Goal: Task Accomplishment & Management: Use online tool/utility

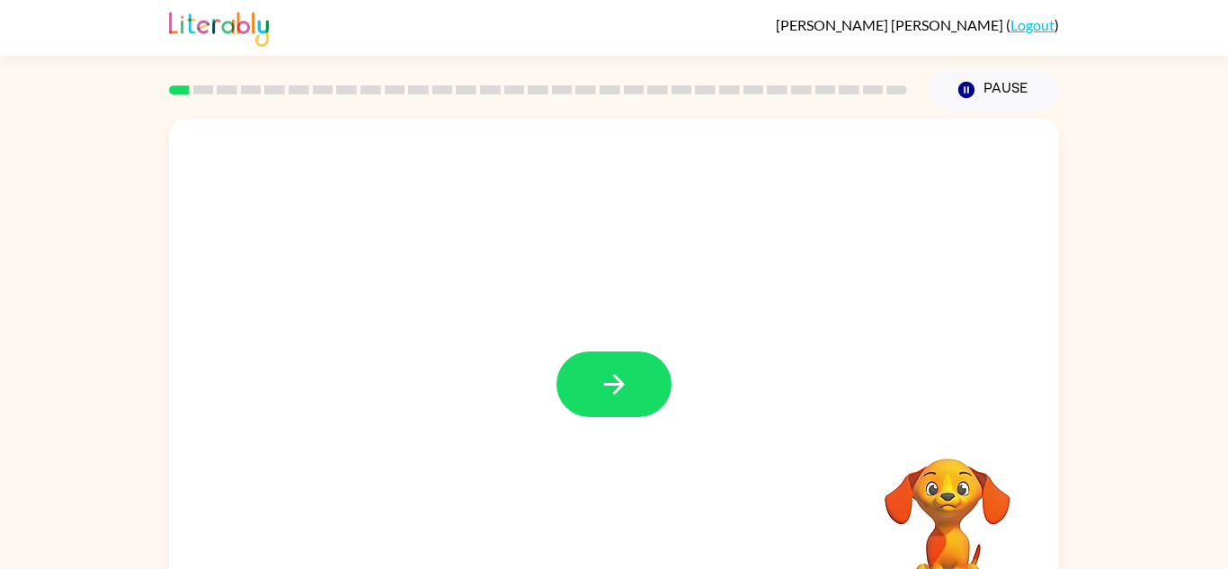
click at [609, 374] on icon "button" at bounding box center [614, 384] width 31 height 31
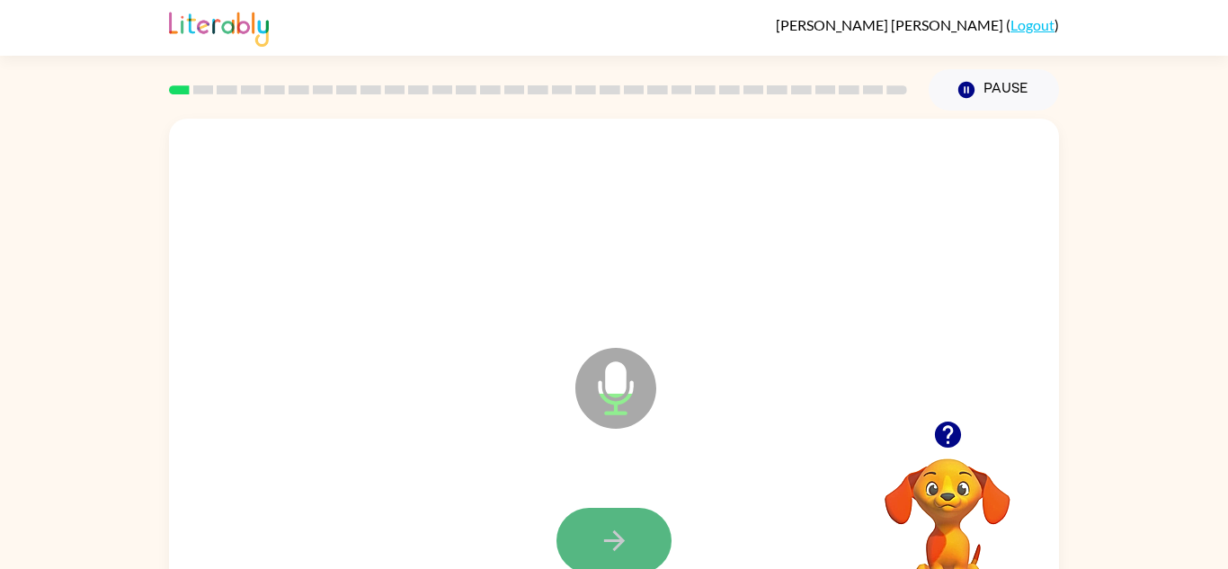
click at [608, 529] on icon "button" at bounding box center [614, 540] width 31 height 31
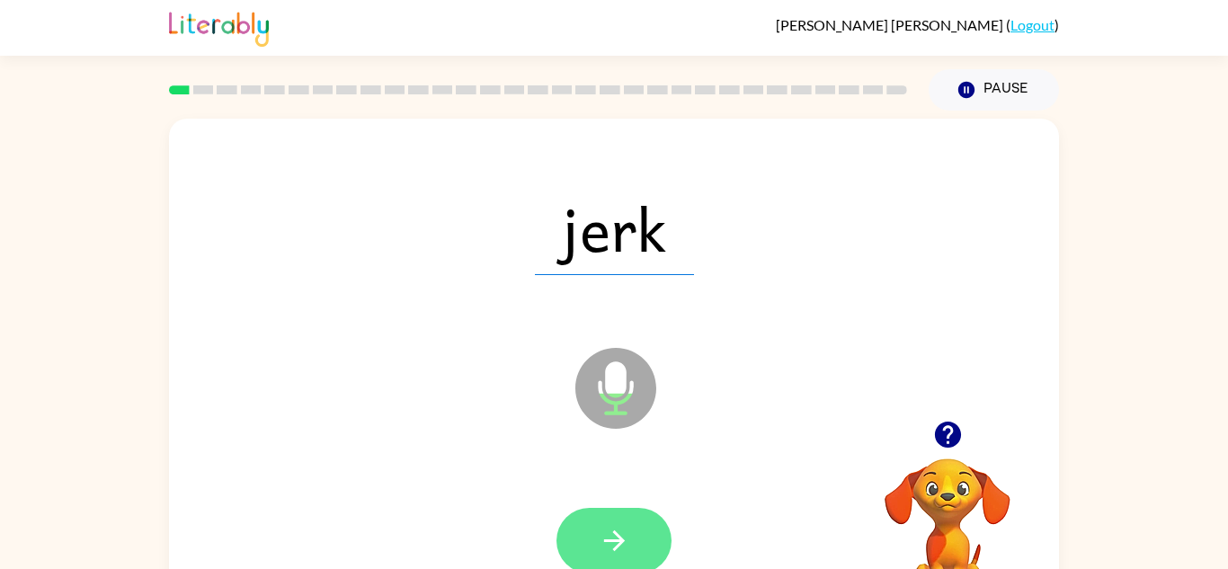
click at [627, 519] on button "button" at bounding box center [613, 541] width 115 height 66
click at [625, 525] on icon "button" at bounding box center [614, 540] width 31 height 31
click at [626, 525] on icon "button" at bounding box center [614, 540] width 31 height 31
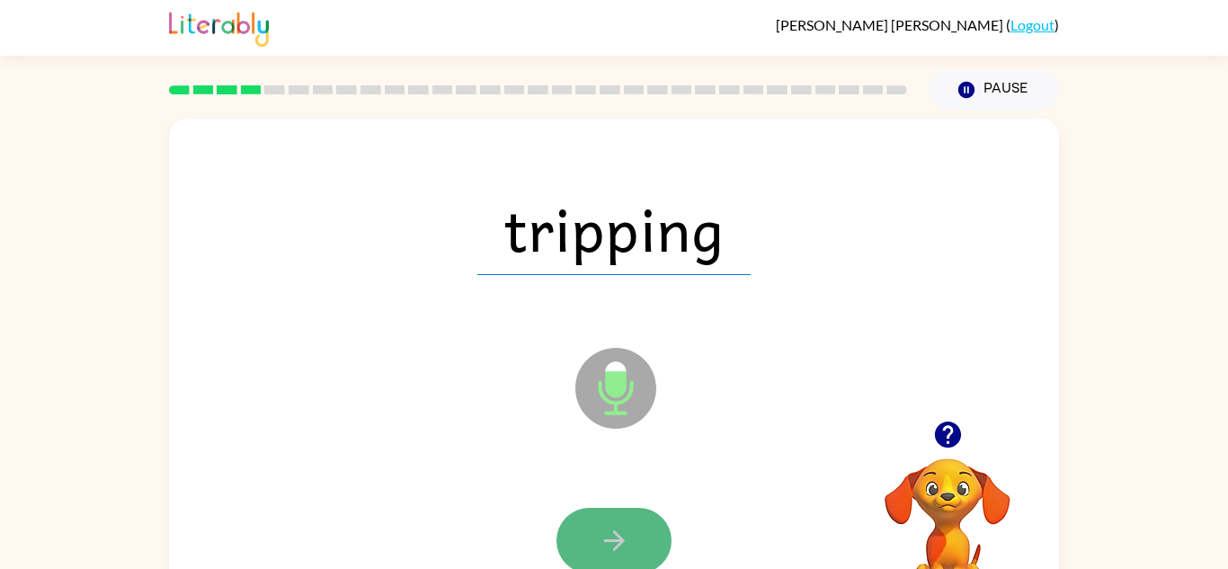
click at [627, 525] on icon "button" at bounding box center [614, 540] width 31 height 31
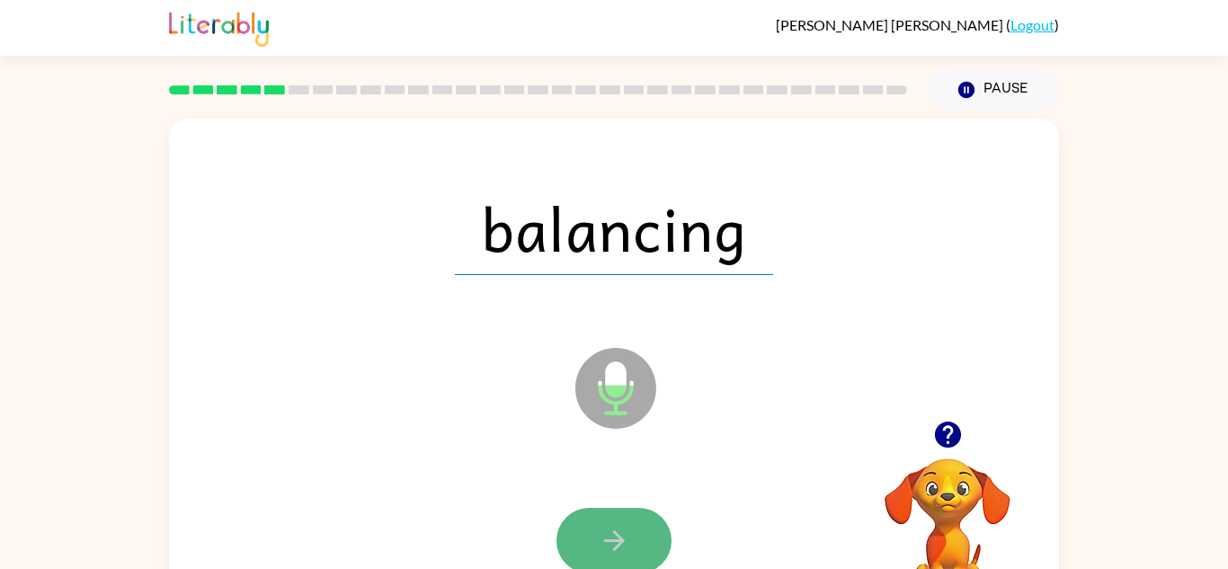
click at [629, 526] on button "button" at bounding box center [613, 541] width 115 height 66
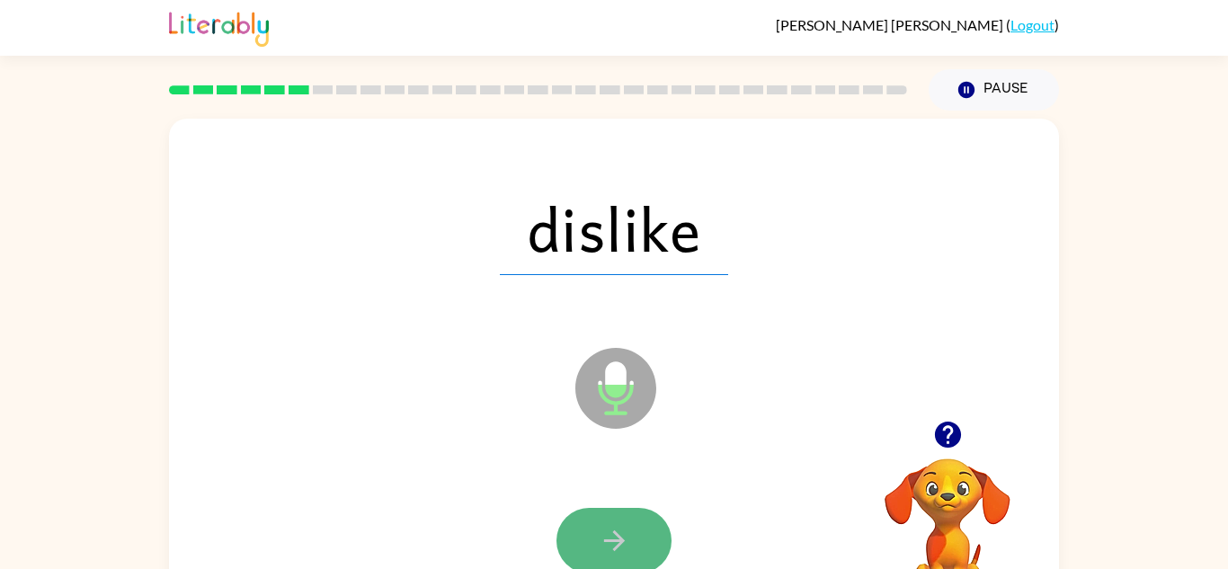
click at [636, 528] on button "button" at bounding box center [613, 541] width 115 height 66
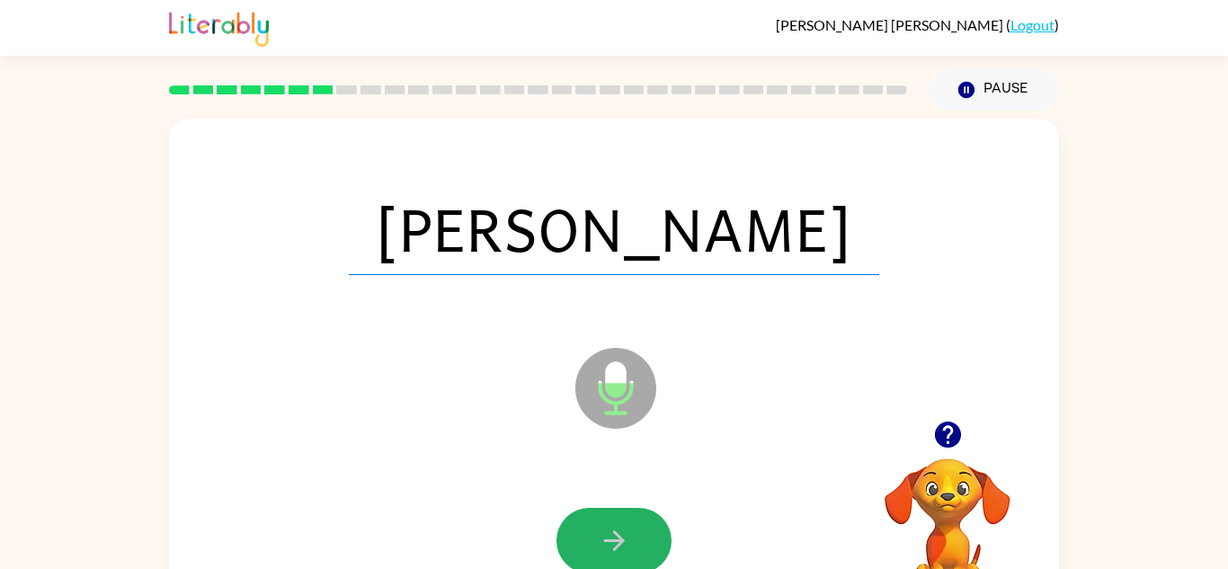
click at [635, 529] on button "button" at bounding box center [613, 541] width 115 height 66
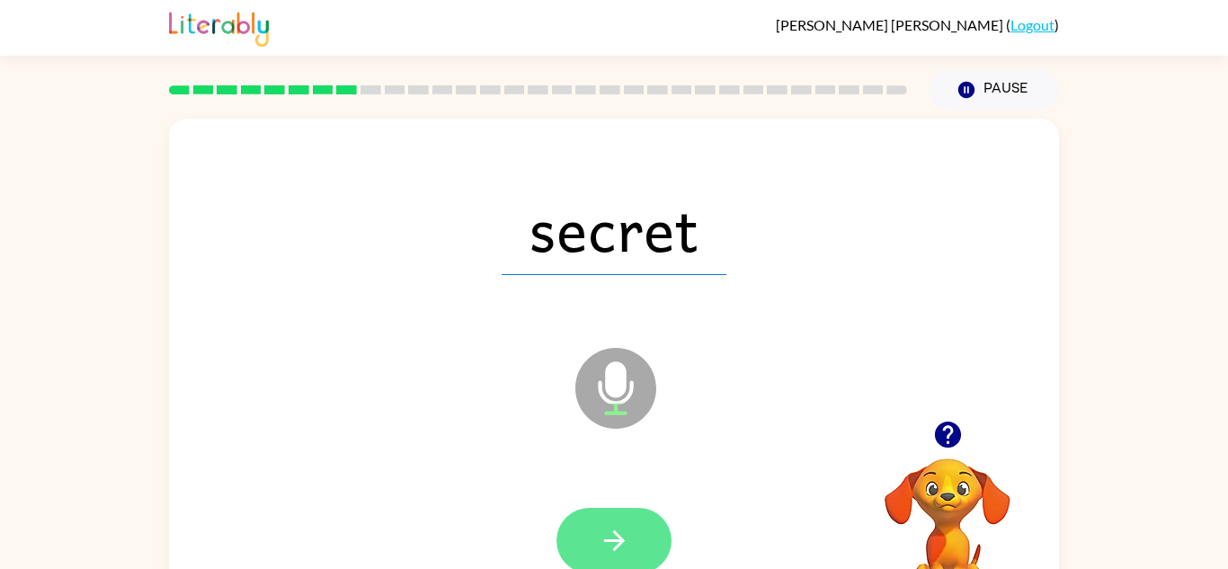
click at [635, 529] on button "button" at bounding box center [613, 541] width 115 height 66
click at [639, 533] on button "button" at bounding box center [613, 541] width 115 height 66
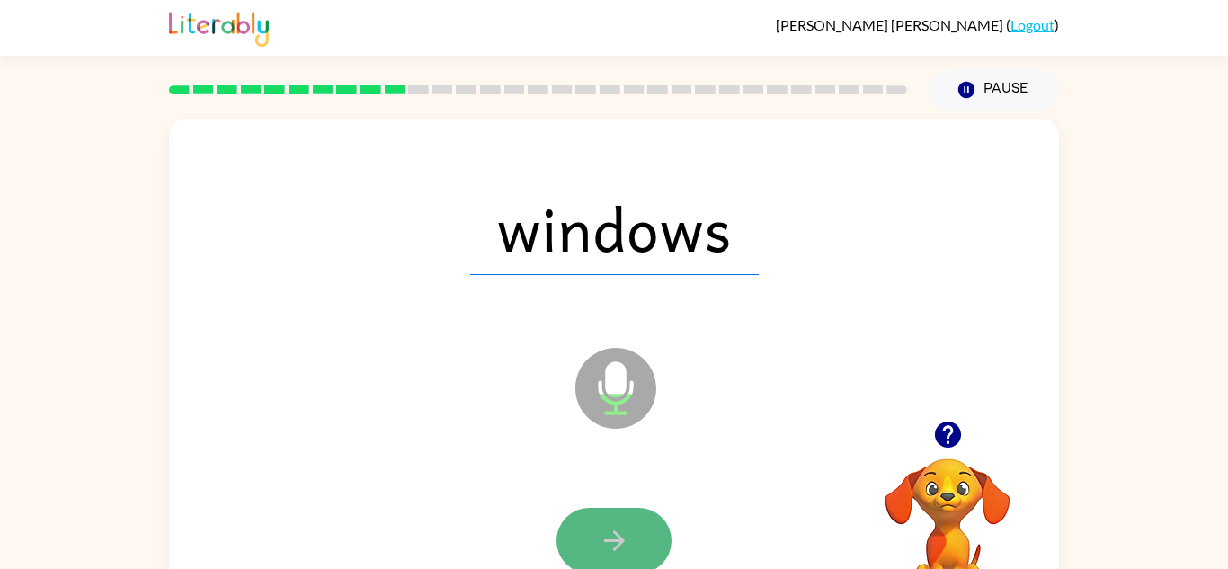
click at [639, 533] on button "button" at bounding box center [613, 541] width 115 height 66
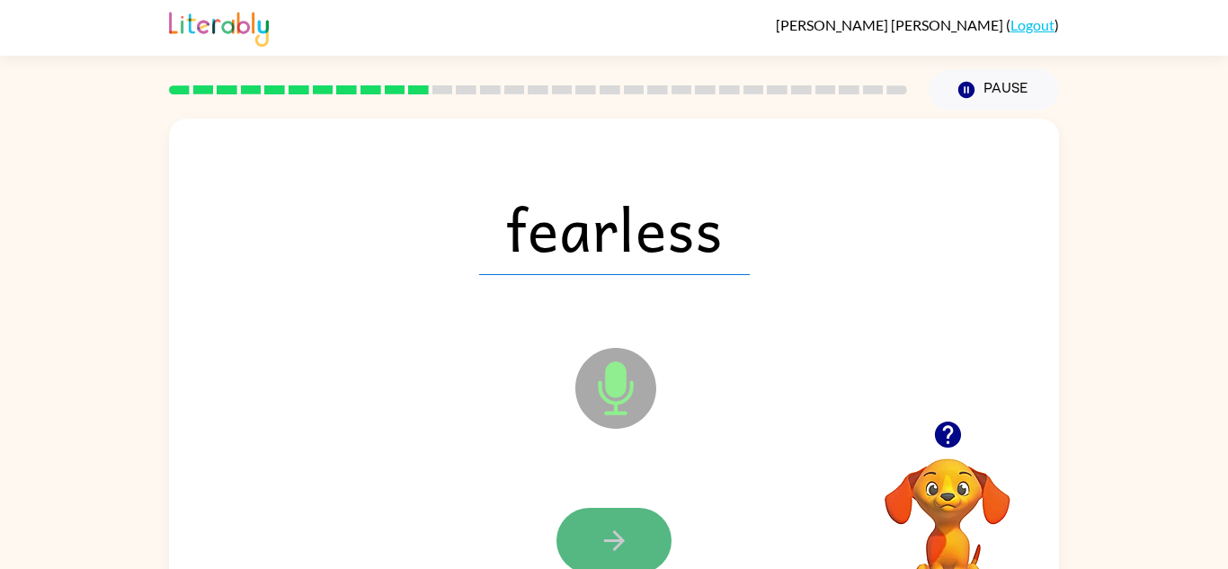
click at [639, 533] on button "button" at bounding box center [613, 541] width 115 height 66
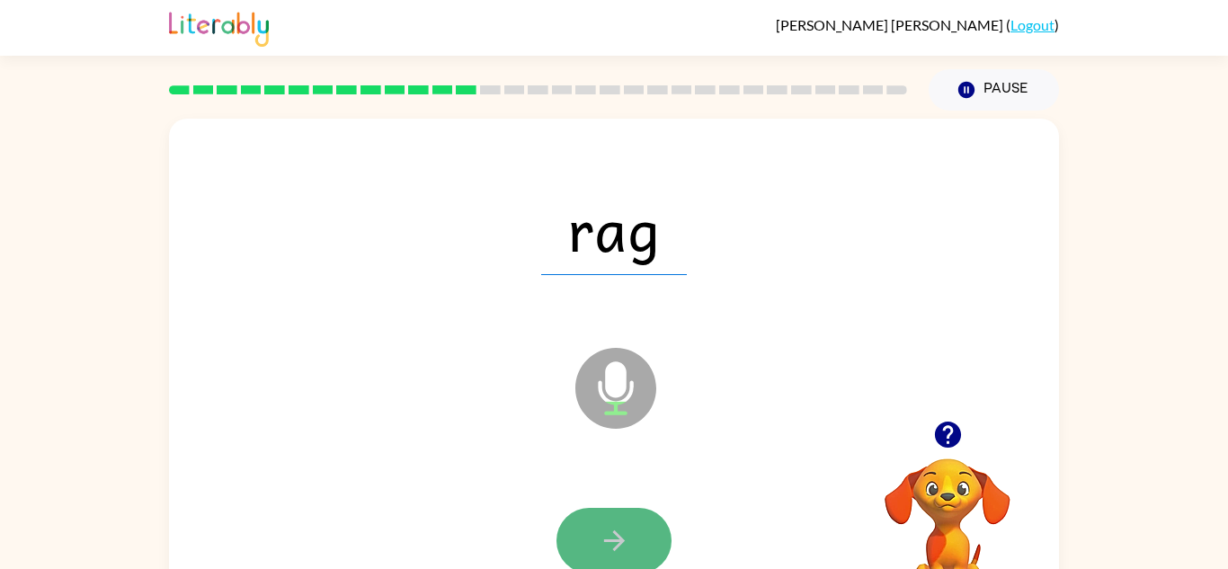
click at [636, 528] on button "button" at bounding box center [613, 541] width 115 height 66
click at [640, 529] on button "button" at bounding box center [613, 541] width 115 height 66
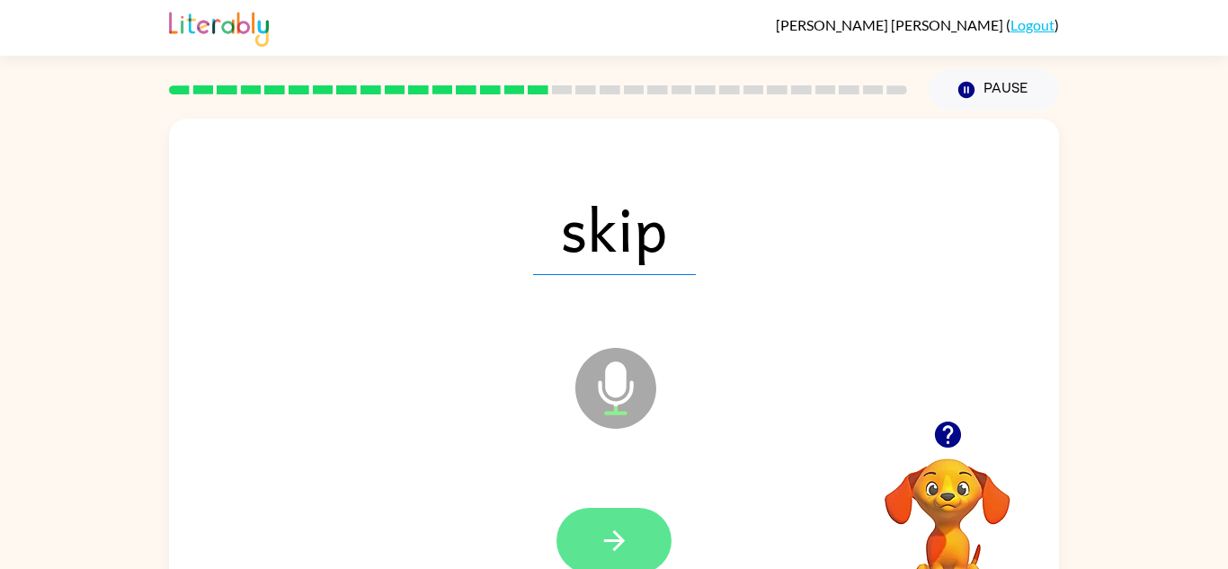
click at [610, 556] on button "button" at bounding box center [613, 541] width 115 height 66
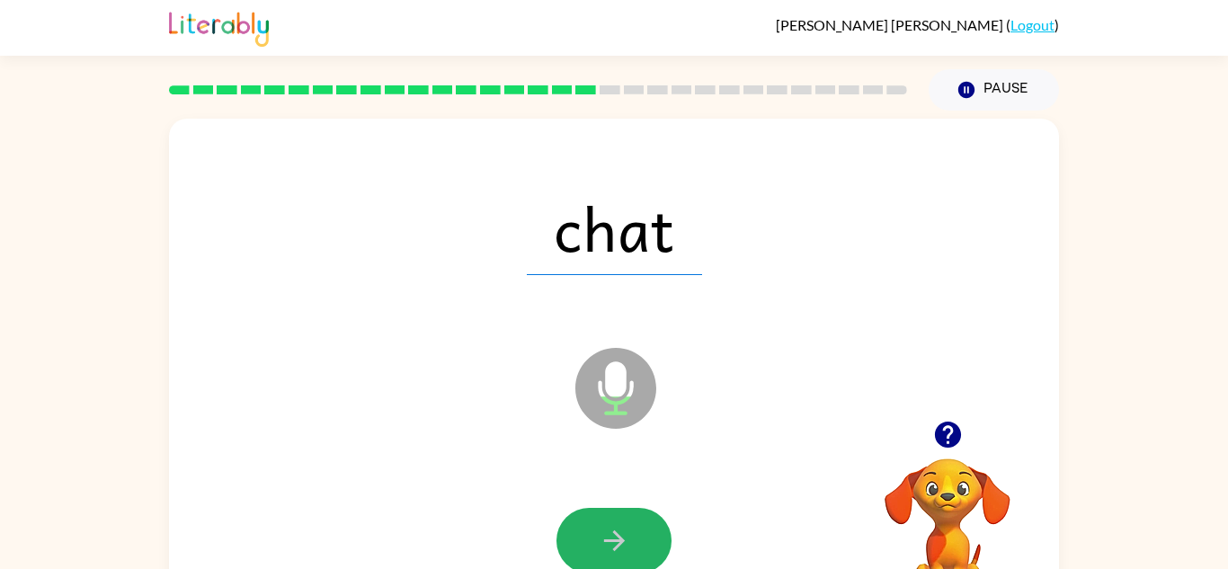
click at [617, 527] on icon "button" at bounding box center [614, 540] width 31 height 31
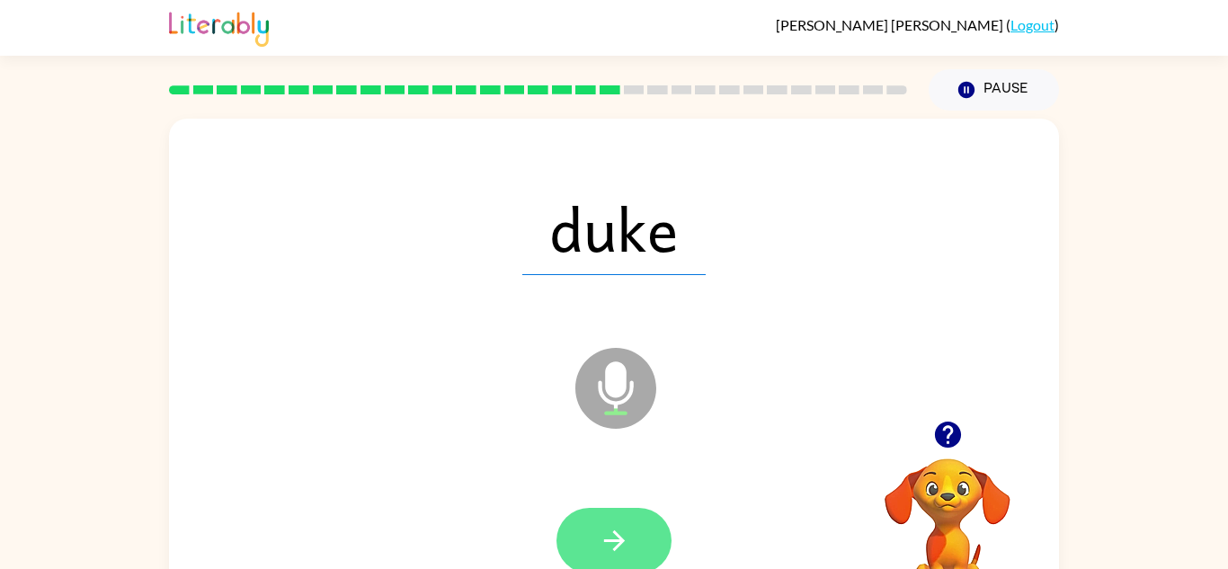
click at [645, 531] on button "button" at bounding box center [613, 541] width 115 height 66
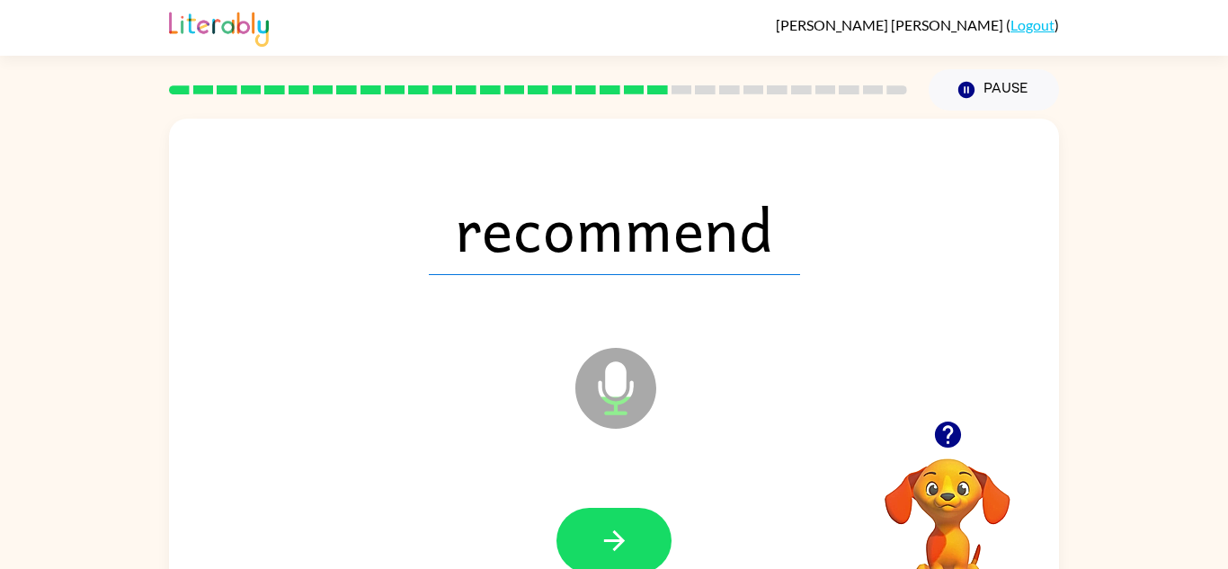
click at [648, 534] on button "button" at bounding box center [613, 541] width 115 height 66
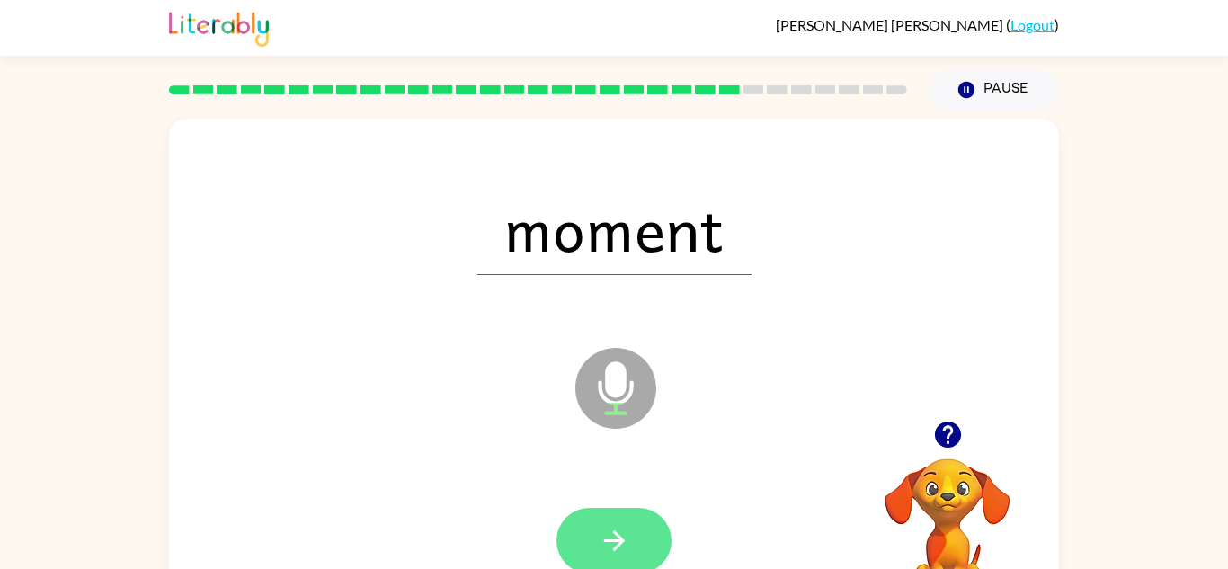
click at [583, 532] on button "button" at bounding box center [613, 541] width 115 height 66
click at [583, 533] on button "button" at bounding box center [613, 541] width 115 height 66
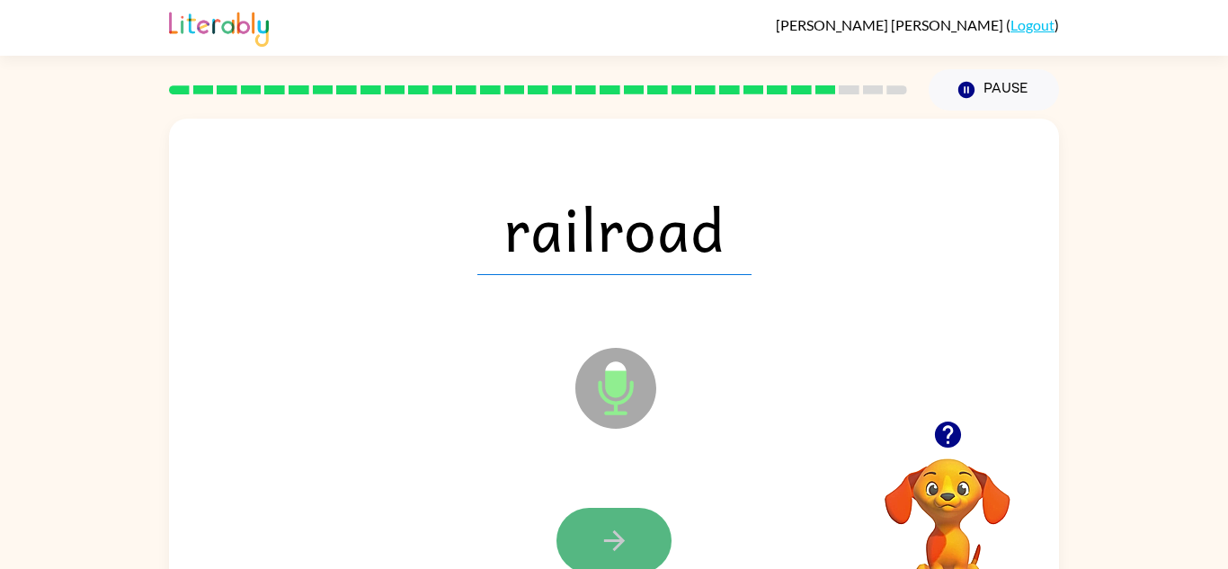
click at [617, 529] on icon "button" at bounding box center [614, 540] width 31 height 31
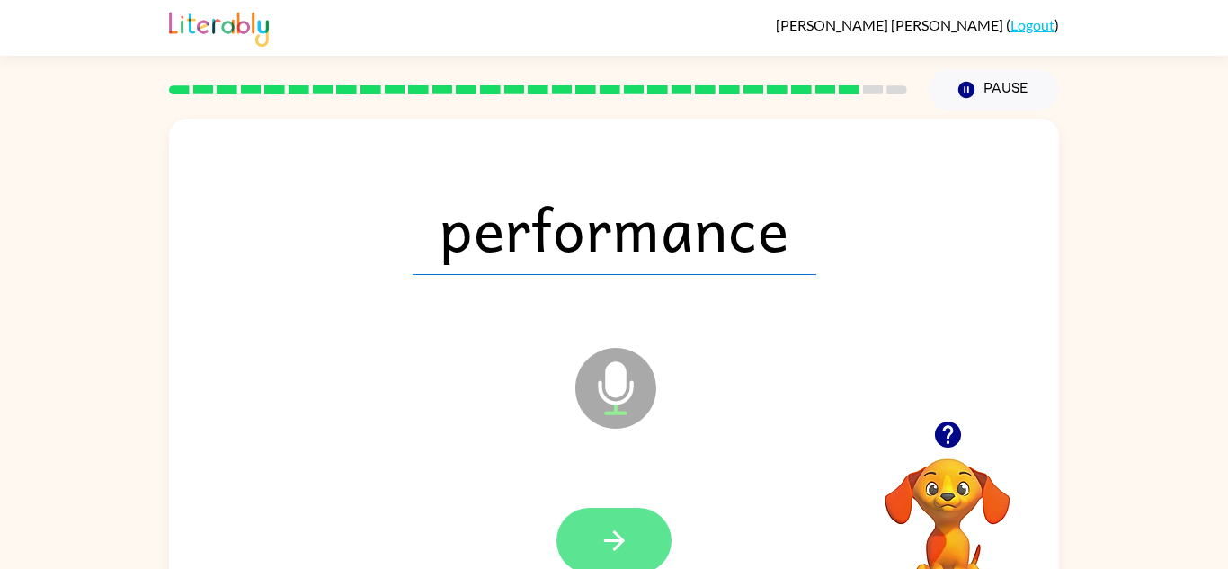
click at [656, 538] on button "button" at bounding box center [613, 541] width 115 height 66
